Goal: Register for event/course

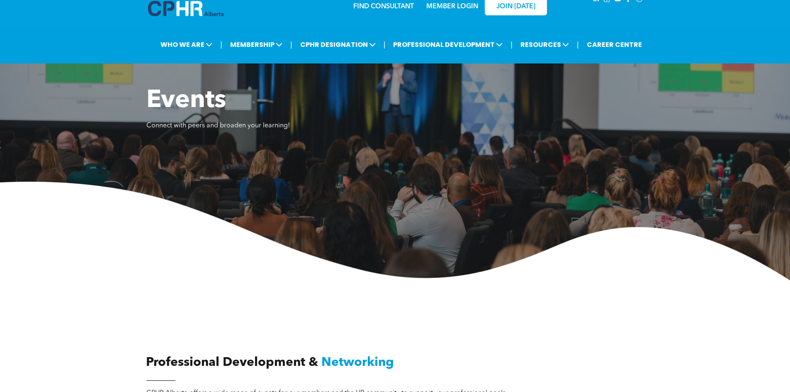
click at [67, 276] on img at bounding box center [395, 231] width 790 height 99
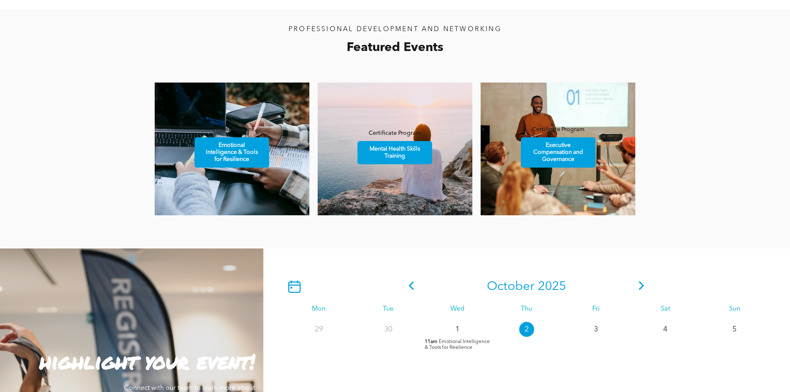
scroll to position [497, 0]
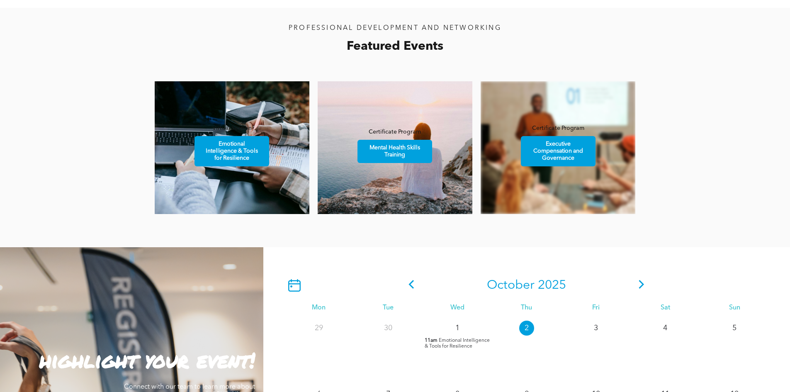
click at [560, 173] on link at bounding box center [557, 147] width 155 height 133
click at [558, 150] on span "Executive Compensation and Governance" at bounding box center [558, 150] width 72 height 29
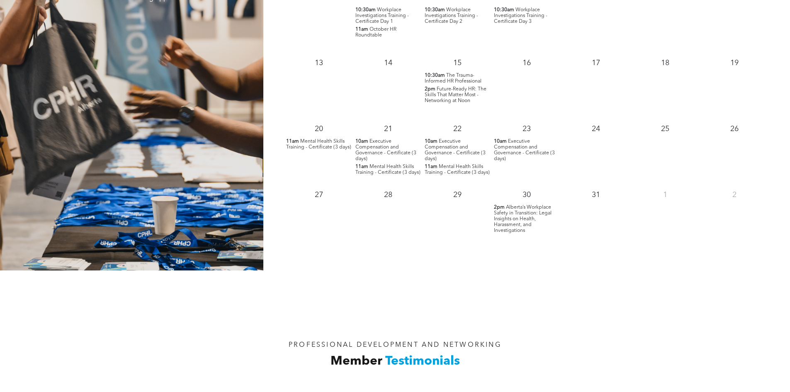
scroll to position [915, 0]
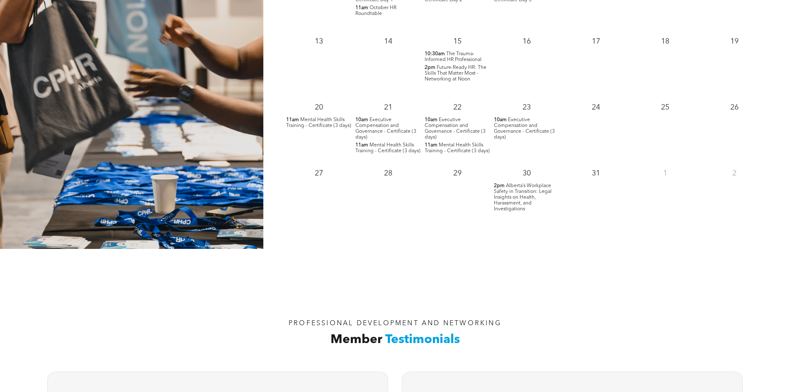
click at [446, 126] on span "Executive Compensation and Governance - Certificate (3 days)" at bounding box center [454, 128] width 61 height 22
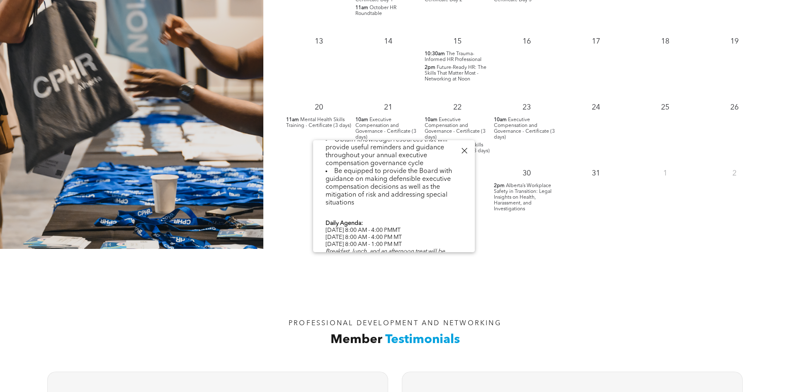
scroll to position [348, 0]
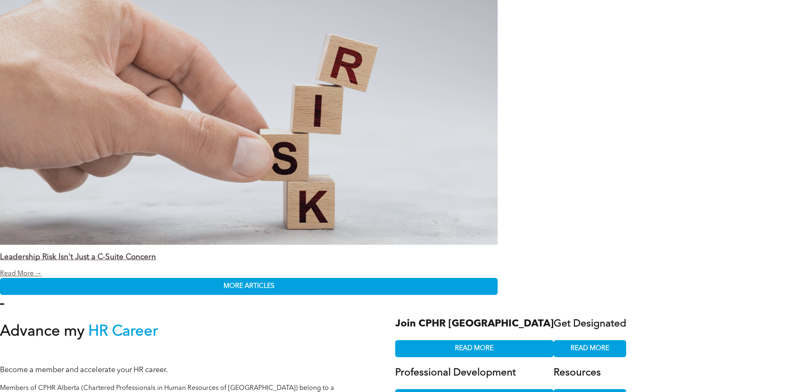
scroll to position [1508, 0]
